Goal: Information Seeking & Learning: Check status

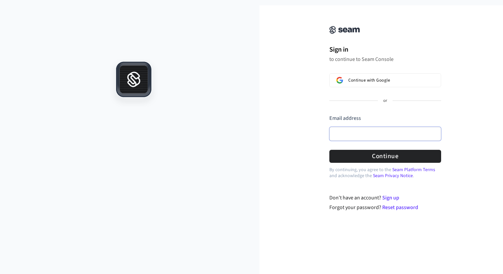
click at [407, 135] on input "Email address" at bounding box center [385, 134] width 112 height 14
click at [0, 273] on com-1password-button at bounding box center [0, 279] width 0 height 0
type input "**********"
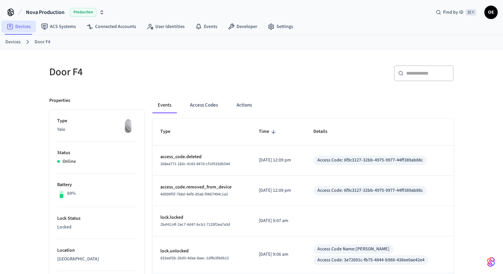
click at [25, 26] on link "Devices" at bounding box center [18, 27] width 35 height 12
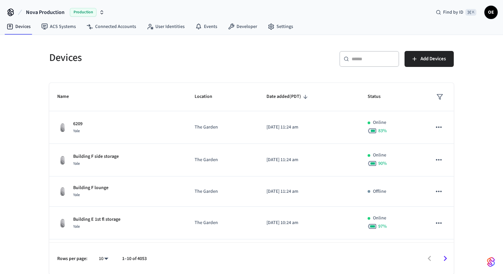
scroll to position [1, 0]
click at [446, 255] on icon "Go to next page" at bounding box center [445, 258] width 10 height 10
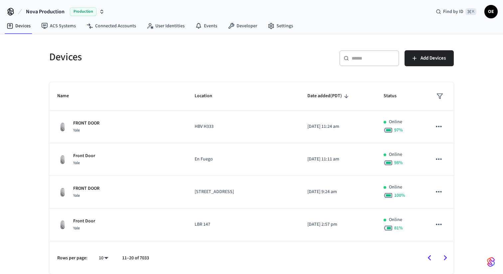
click at [446, 255] on icon "Go to next page" at bounding box center [445, 258] width 10 height 10
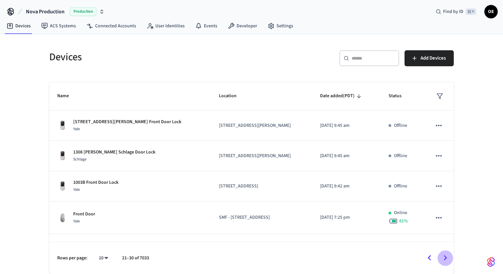
click at [447, 260] on icon "Go to next page" at bounding box center [445, 258] width 10 height 10
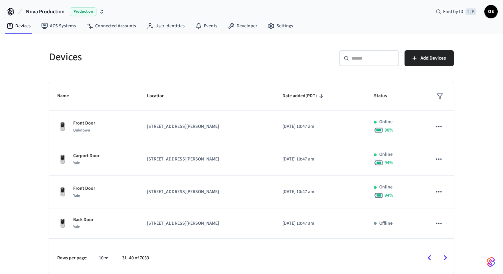
click at [447, 260] on icon "Go to next page" at bounding box center [445, 258] width 10 height 10
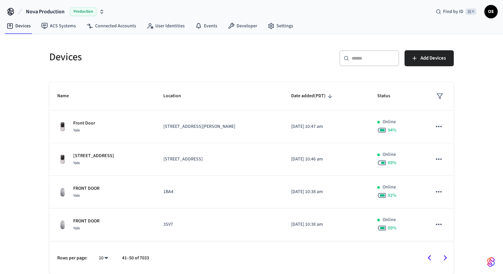
click at [447, 260] on icon "Go to next page" at bounding box center [445, 258] width 10 height 10
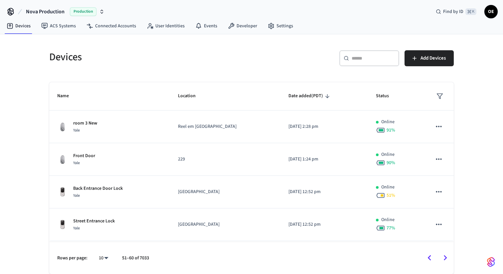
click at [447, 260] on icon "Go to next page" at bounding box center [445, 258] width 10 height 10
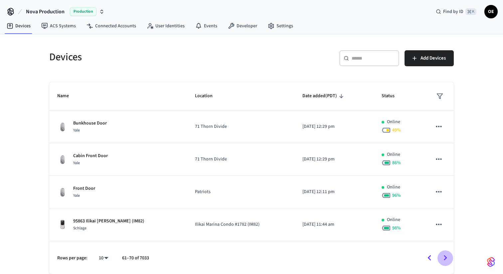
click at [447, 260] on icon "Go to next page" at bounding box center [445, 258] width 10 height 10
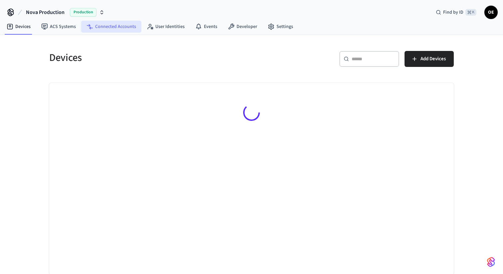
click at [106, 24] on link "Connected Accounts" at bounding box center [111, 27] width 60 height 12
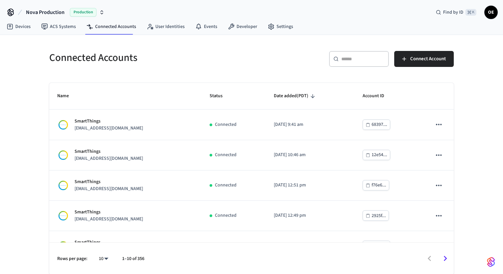
click at [99, 10] on icon "button" at bounding box center [101, 12] width 5 height 5
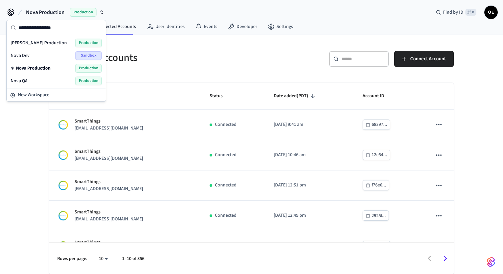
click at [23, 83] on span "Nova QA" at bounding box center [19, 81] width 17 height 7
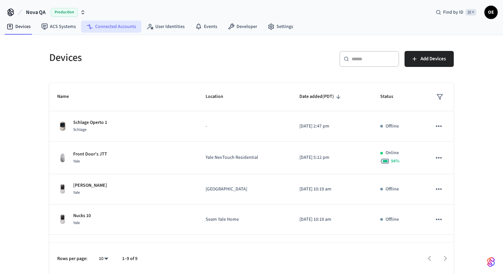
click at [123, 27] on link "Connected Accounts" at bounding box center [111, 27] width 60 height 12
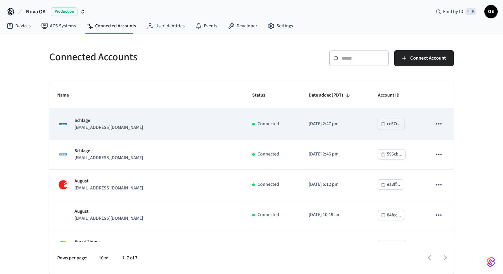
click at [86, 121] on p "Schlage" at bounding box center [109, 120] width 69 height 7
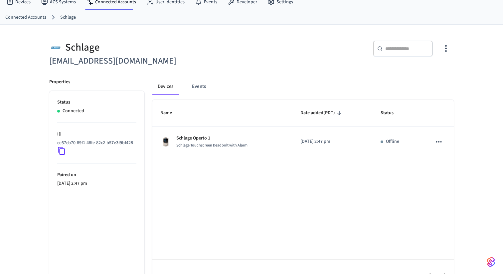
scroll to position [33, 0]
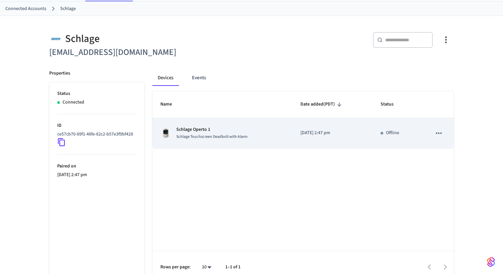
click at [223, 139] on span "Schlage Touchscreen Deadbolt with Alarm" at bounding box center [211, 137] width 71 height 6
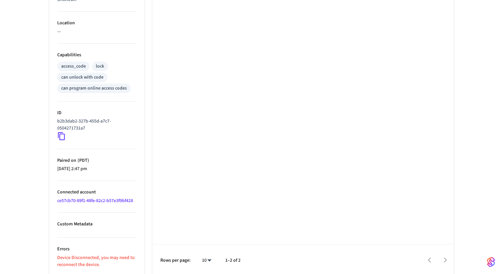
scroll to position [230, 0]
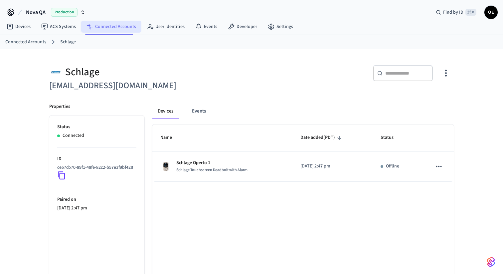
click at [115, 27] on link "Connected Accounts" at bounding box center [111, 27] width 60 height 12
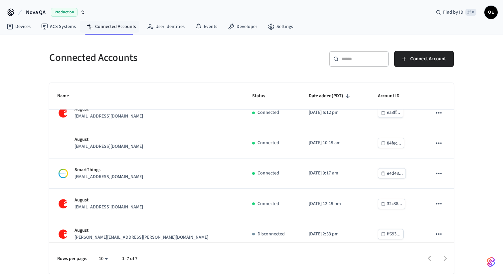
scroll to position [72, 0]
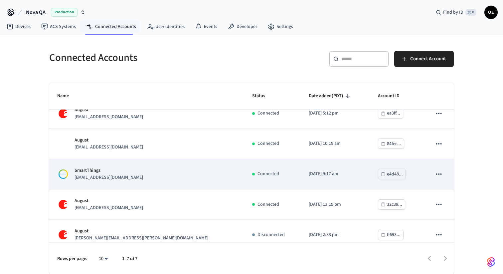
click at [155, 163] on td "SmartThings [EMAIL_ADDRESS][DOMAIN_NAME]" at bounding box center [146, 174] width 195 height 30
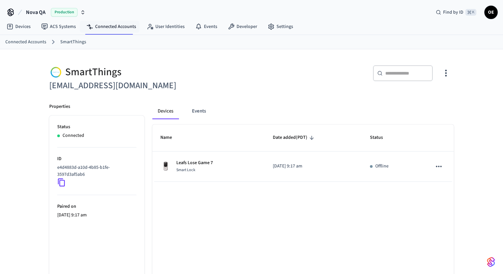
click at [62, 183] on icon at bounding box center [61, 182] width 9 height 9
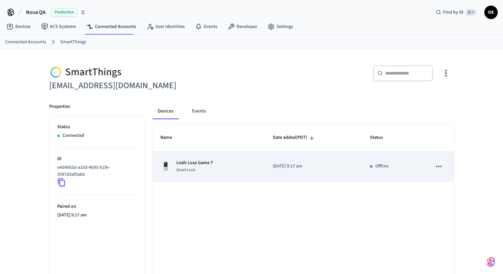
click at [203, 164] on p "Leafs Lose Game 7" at bounding box center [194, 162] width 37 height 7
